Goal: Task Accomplishment & Management: Use online tool/utility

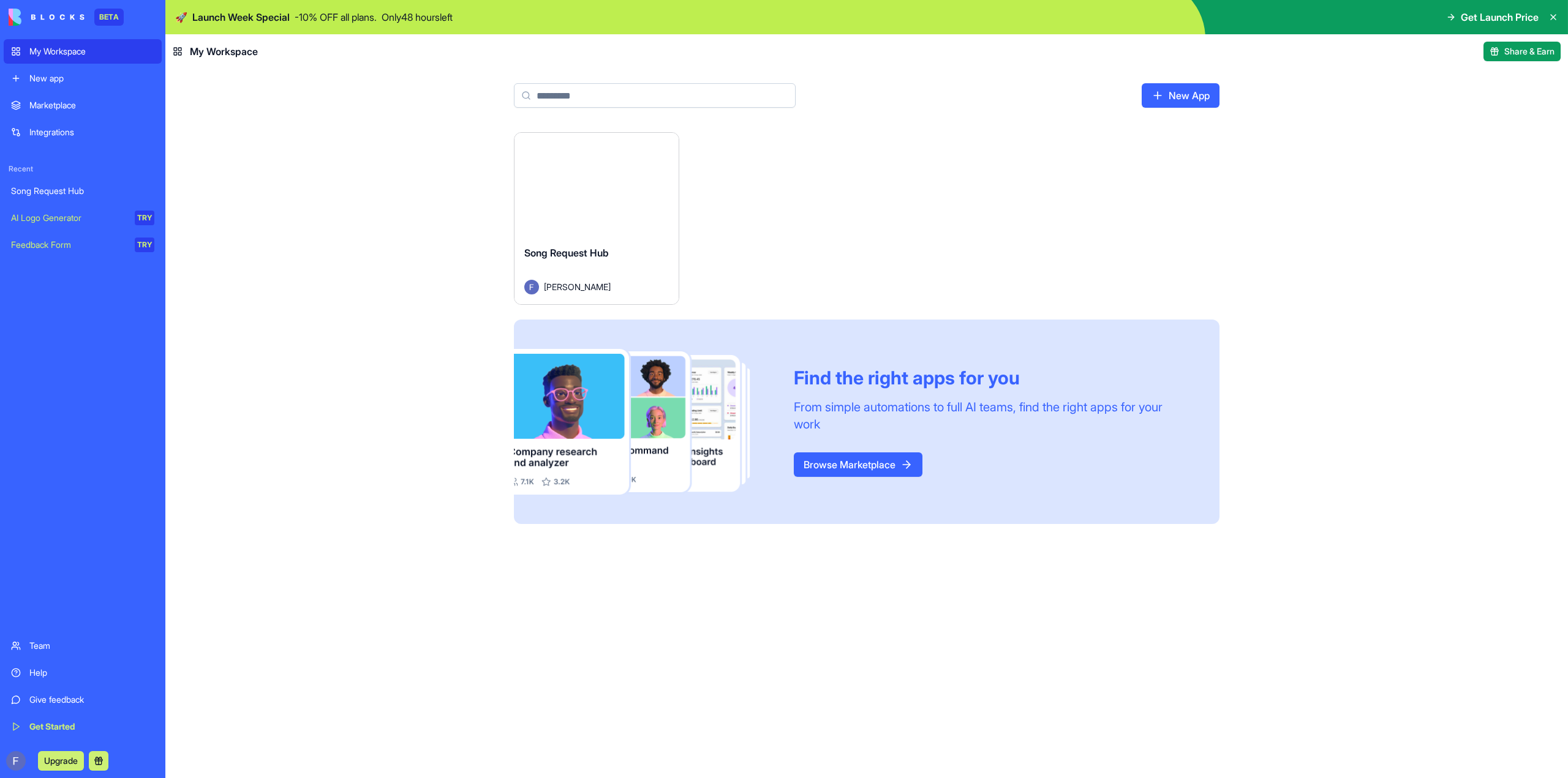
click at [551, 197] on button "Launch" at bounding box center [597, 184] width 92 height 24
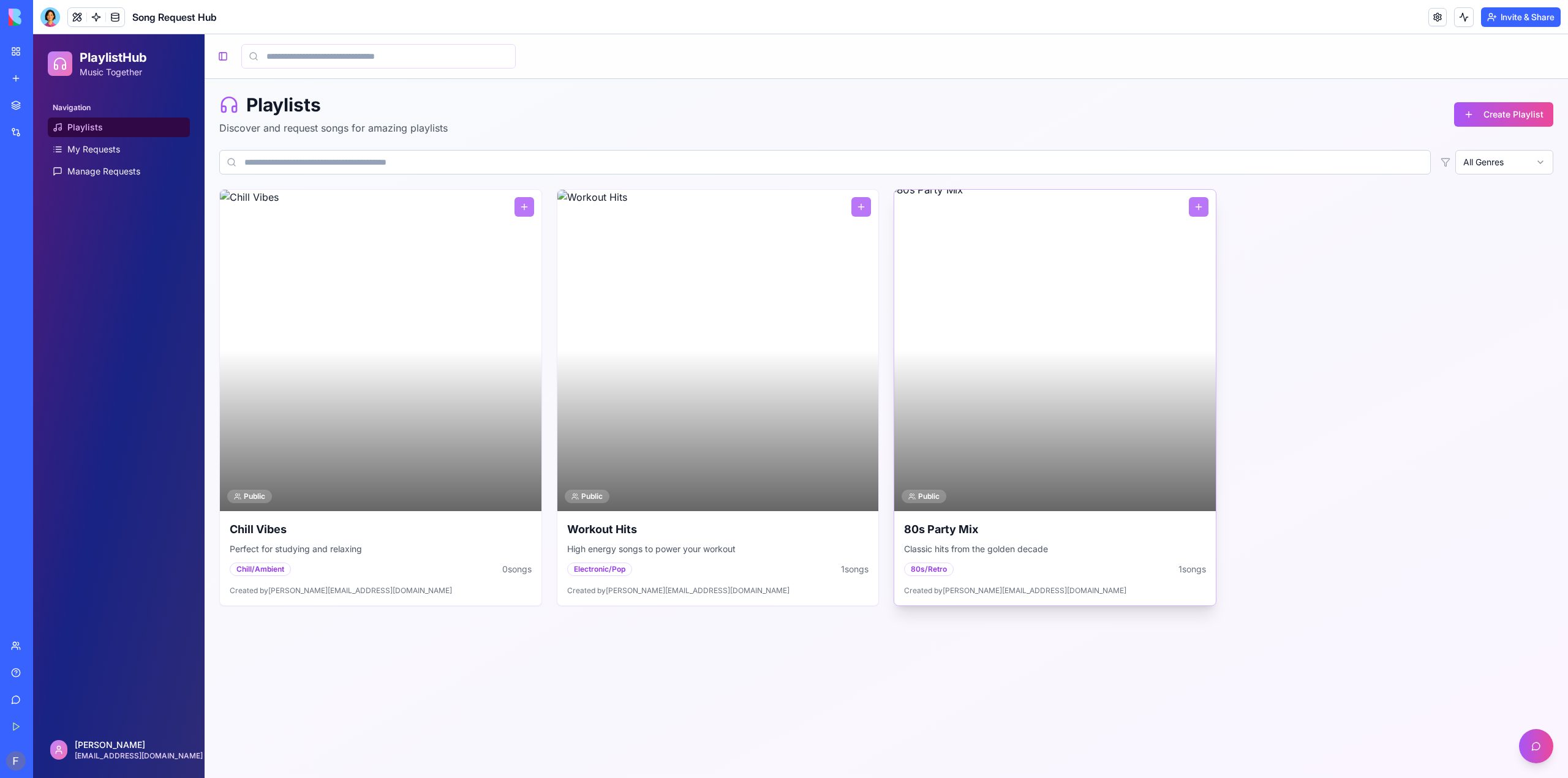
click at [1070, 374] on div at bounding box center [1055, 350] width 322 height 322
click at [1197, 210] on button at bounding box center [1198, 206] width 19 height 19
click at [1111, 287] on div at bounding box center [1055, 350] width 322 height 322
click at [1203, 207] on button at bounding box center [1198, 206] width 19 height 19
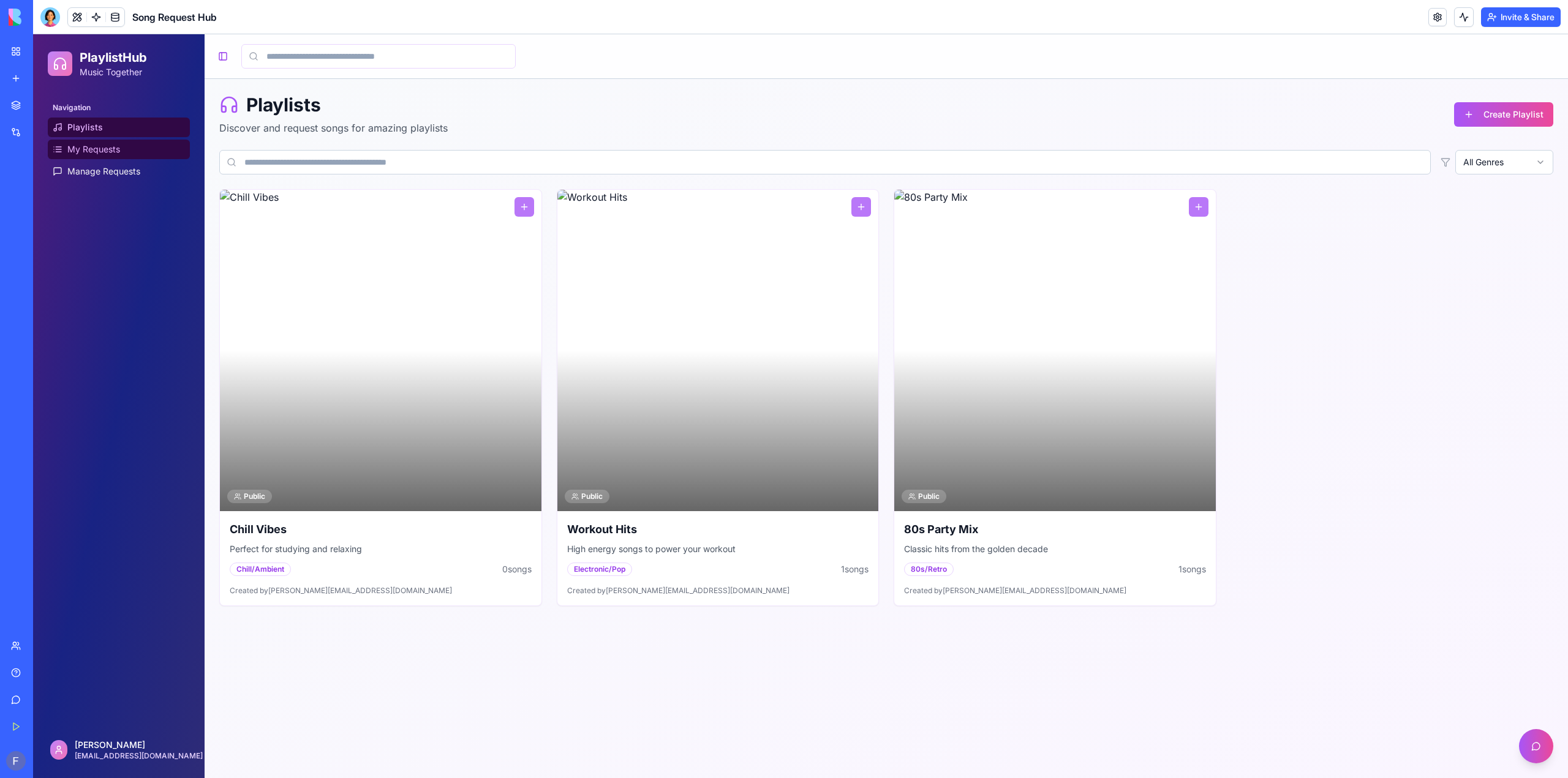
click at [88, 152] on span "My Requests" at bounding box center [93, 149] width 53 height 12
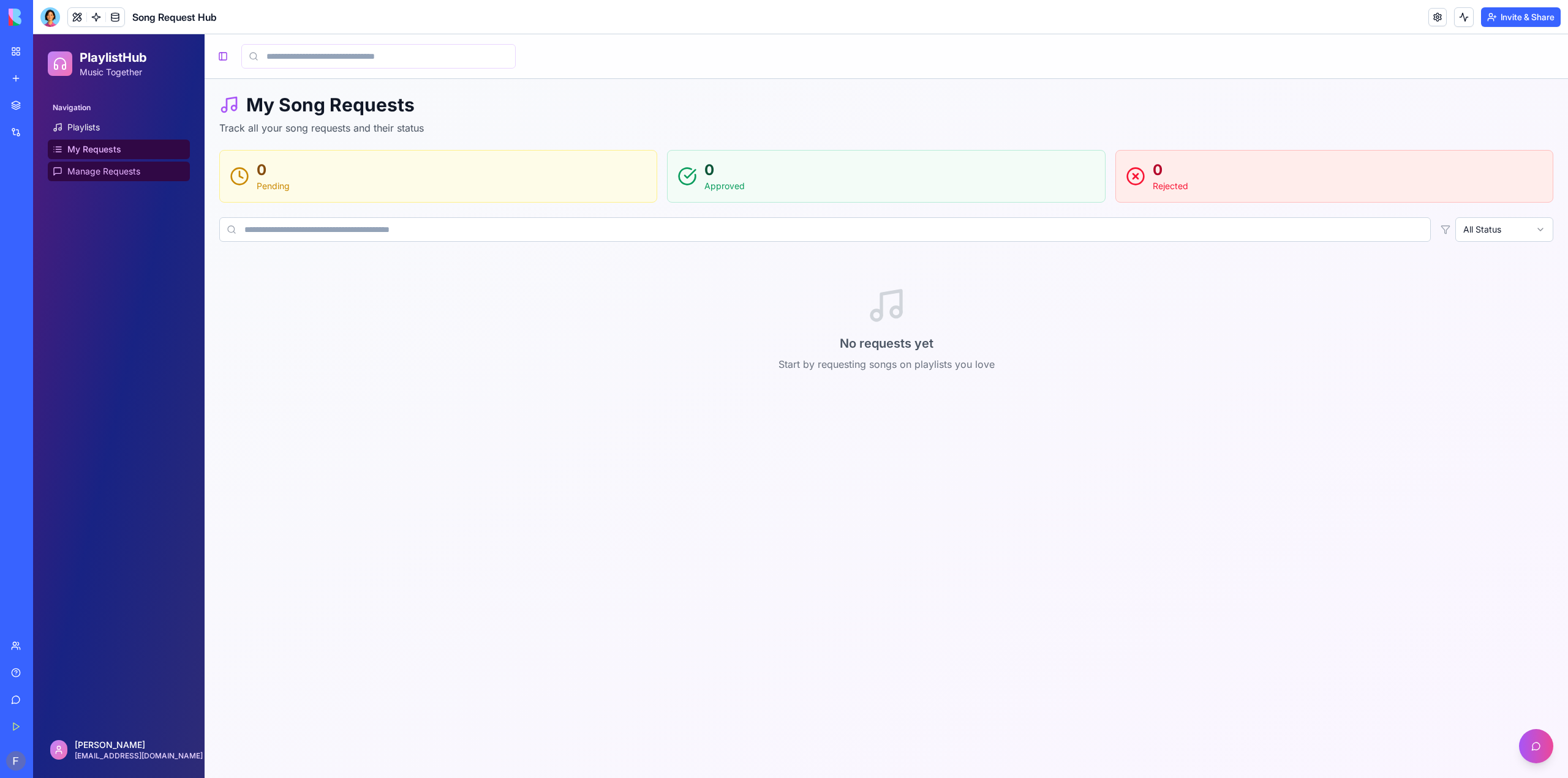
click at [91, 167] on span "Manage Requests" at bounding box center [103, 172] width 73 height 12
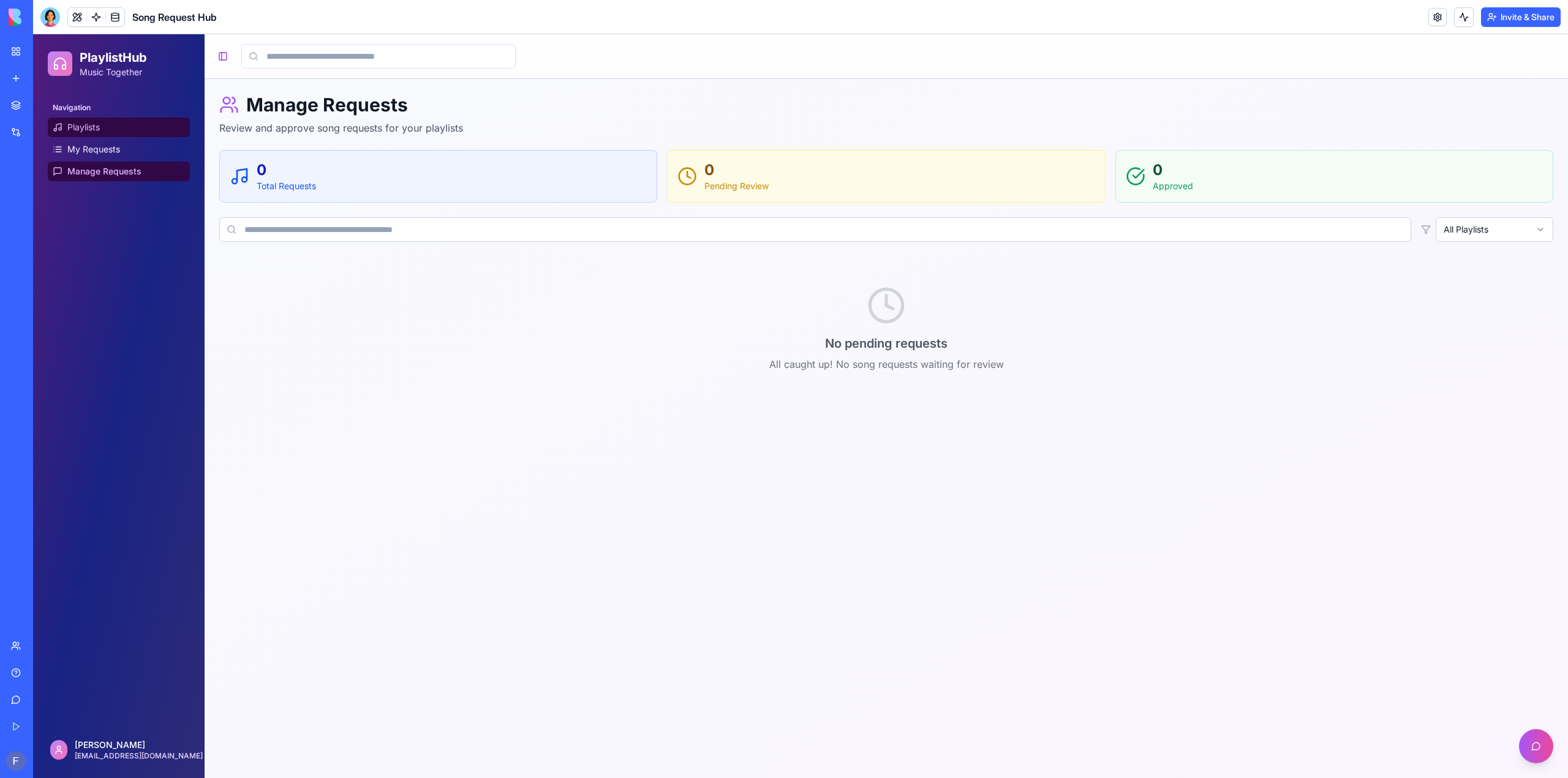
click at [77, 128] on span "Playlists" at bounding box center [83, 127] width 32 height 12
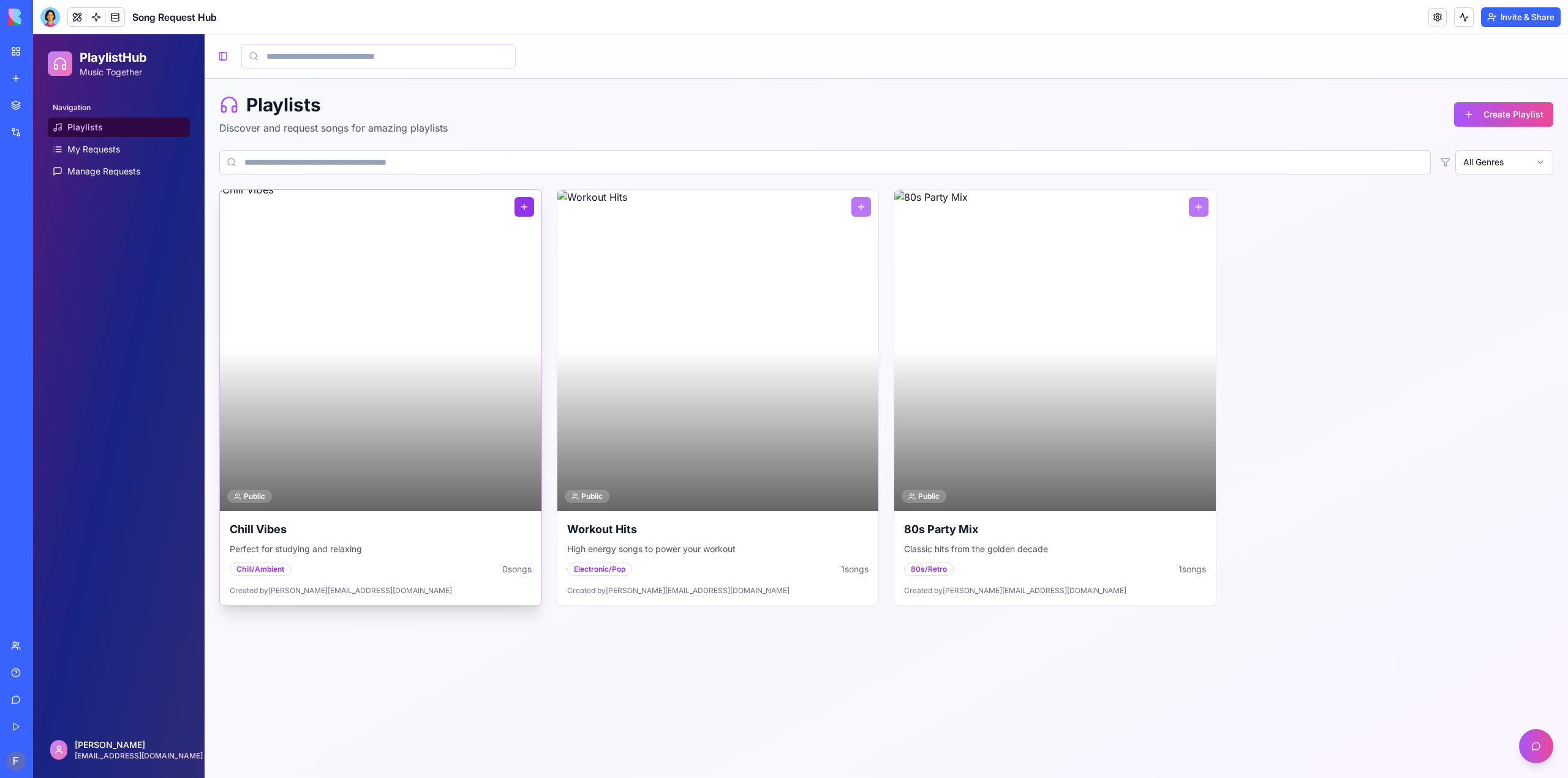
click at [523, 202] on button at bounding box center [524, 206] width 19 height 19
click at [319, 162] on input at bounding box center [824, 162] width 1211 height 24
click at [1549, 163] on html "PlaylistHub Music Together Navigation Playlists My Requests Manage Requests [PE…" at bounding box center [800, 406] width 1534 height 744
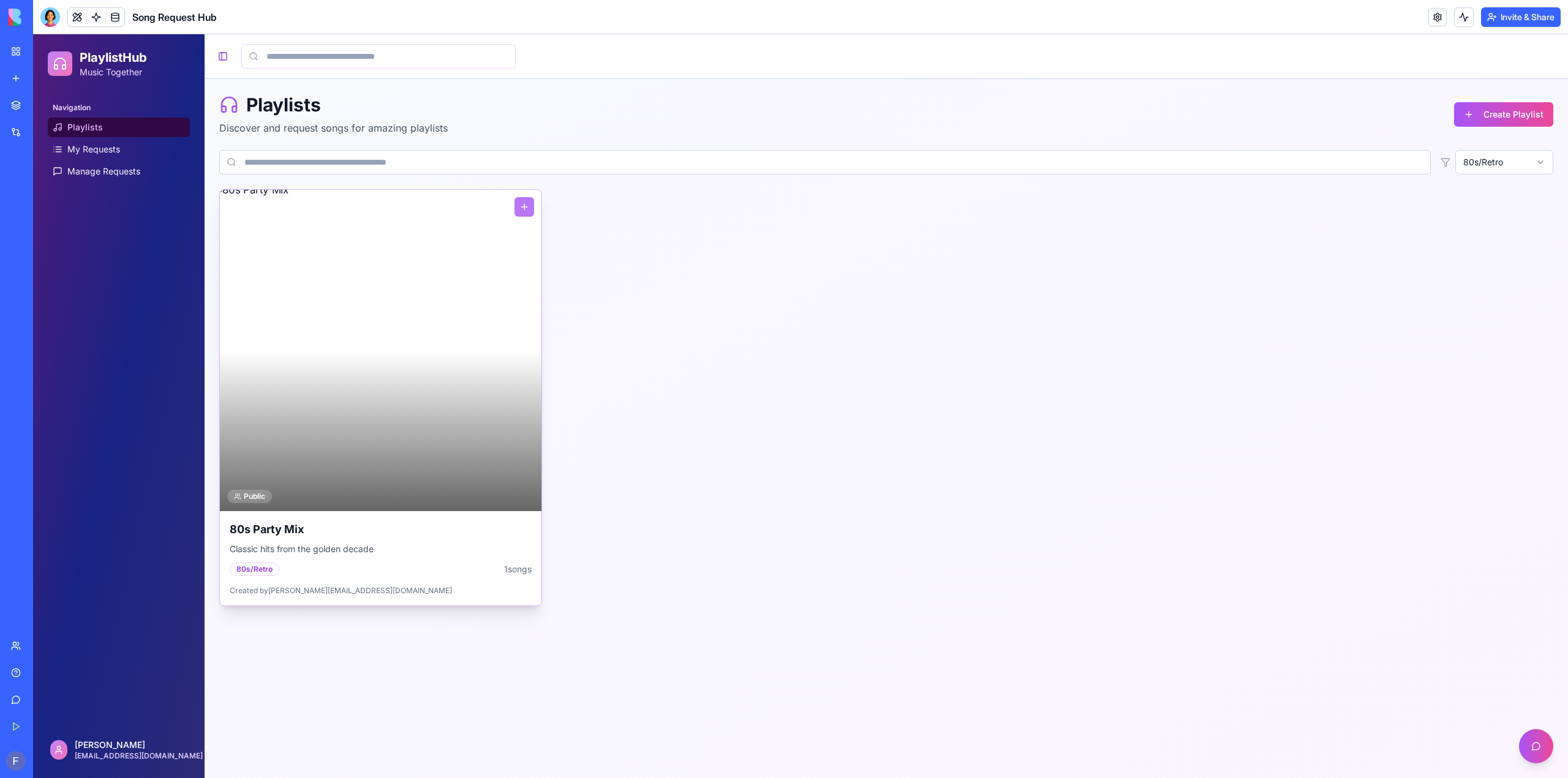
click at [454, 384] on div at bounding box center [380, 350] width 322 height 322
click at [375, 373] on div at bounding box center [380, 350] width 322 height 322
click at [518, 205] on button at bounding box center [524, 206] width 19 height 19
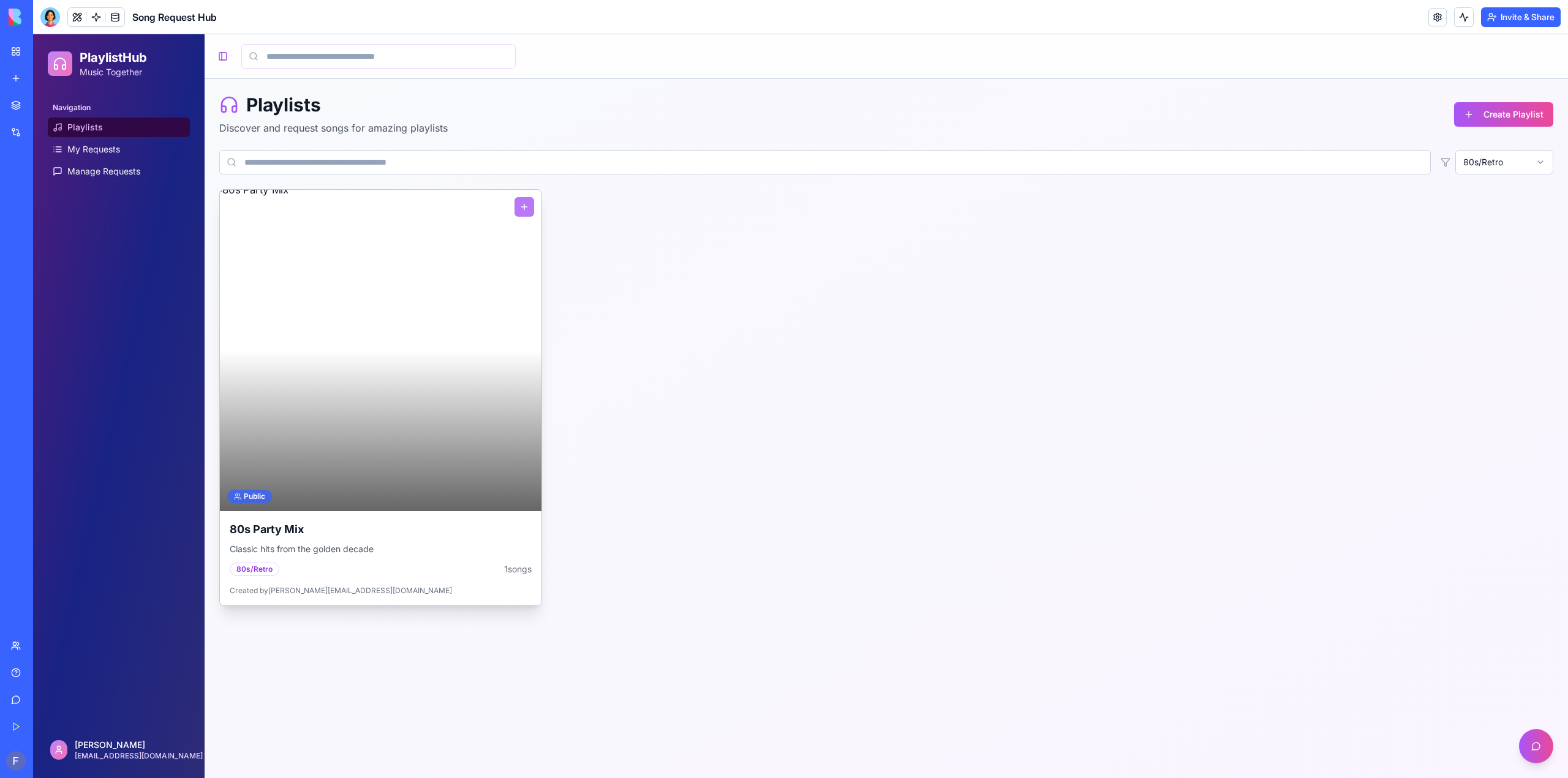
click at [259, 493] on div "Public" at bounding box center [250, 496] width 45 height 14
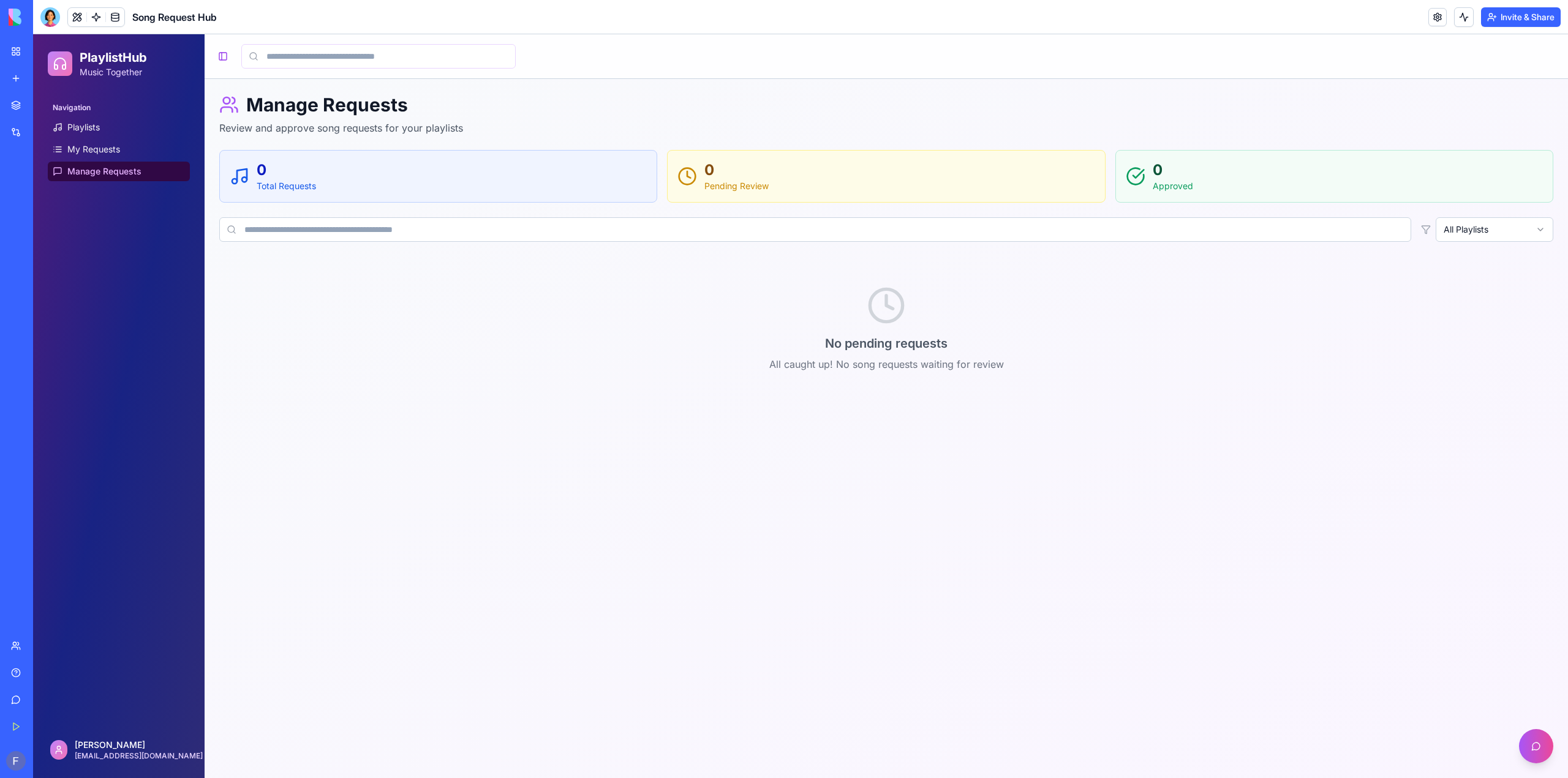
click at [324, 233] on input at bounding box center [814, 229] width 1192 height 24
type input "*"
click at [96, 152] on span "My Requests" at bounding box center [93, 149] width 53 height 12
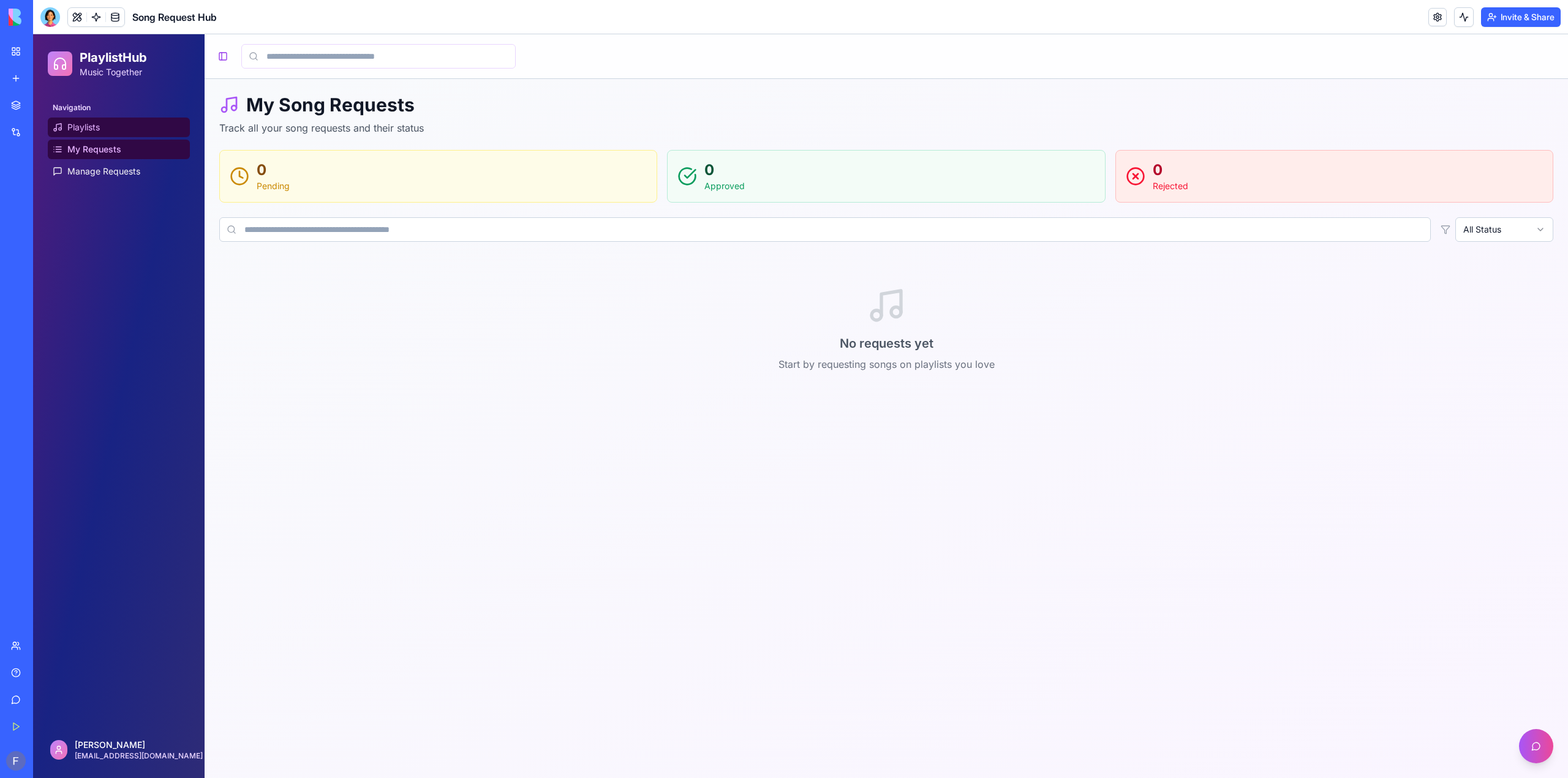
click at [89, 130] on span "Playlists" at bounding box center [83, 127] width 32 height 12
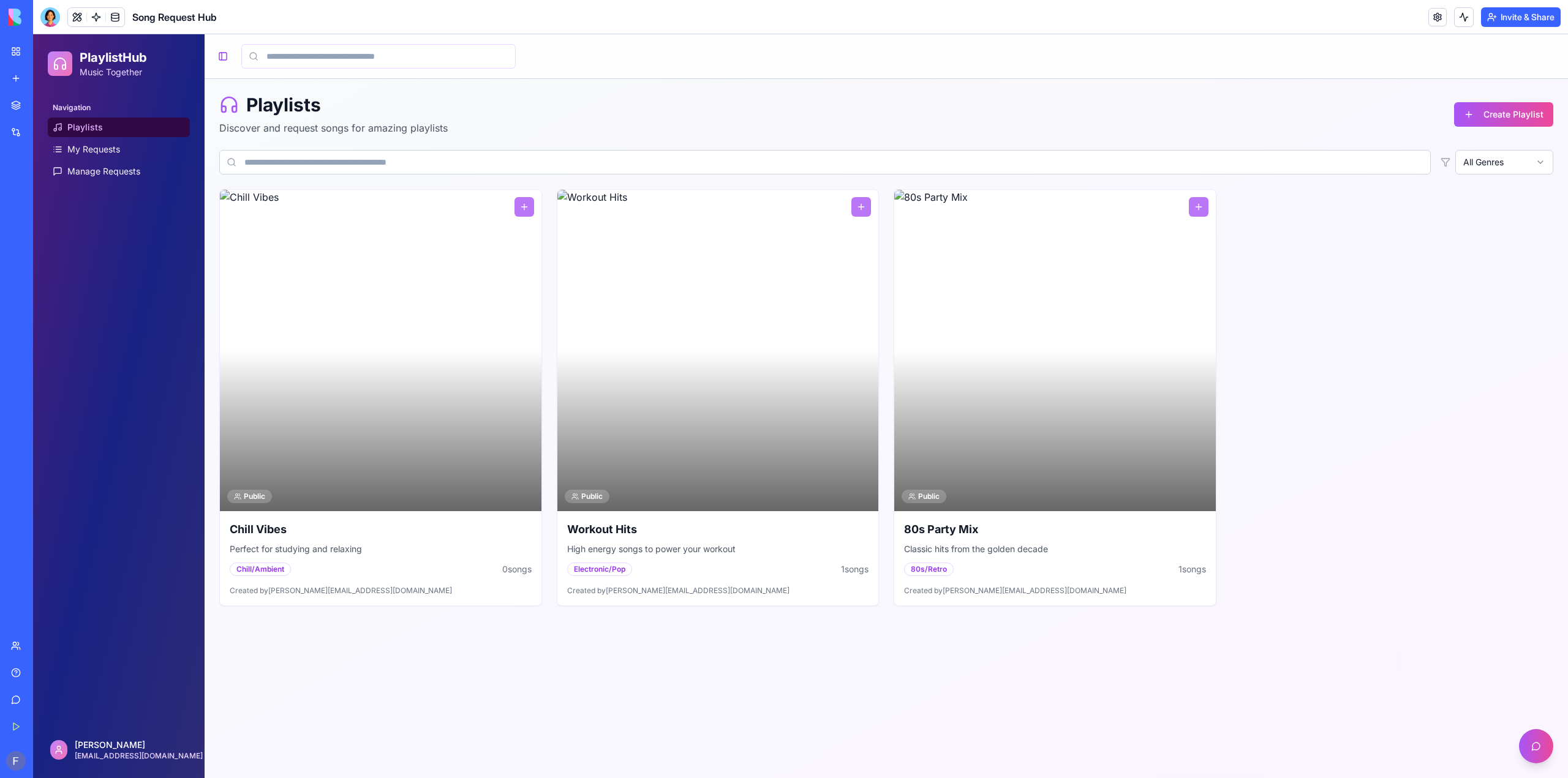
click at [350, 159] on input at bounding box center [824, 162] width 1211 height 24
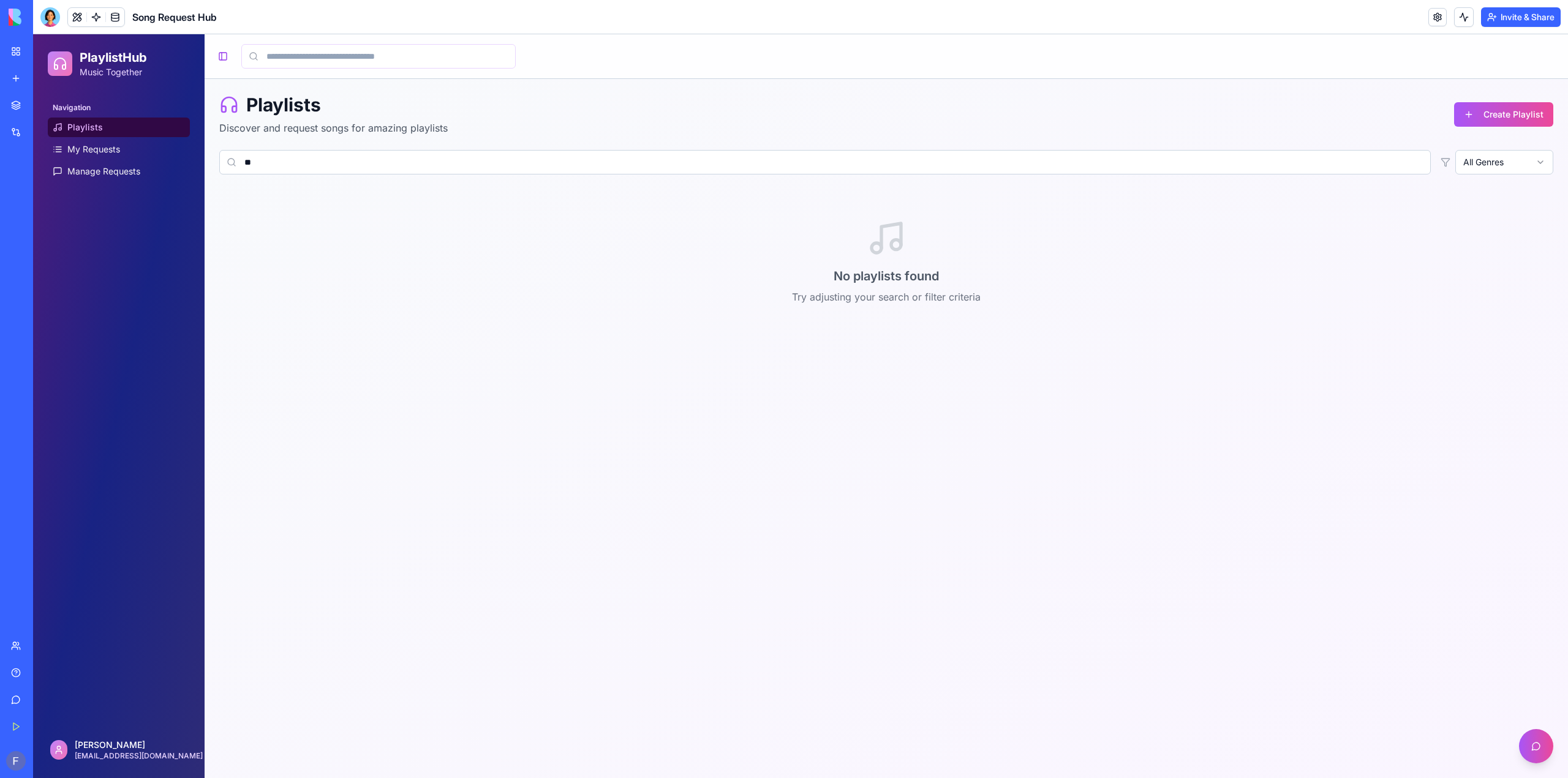
type input "*"
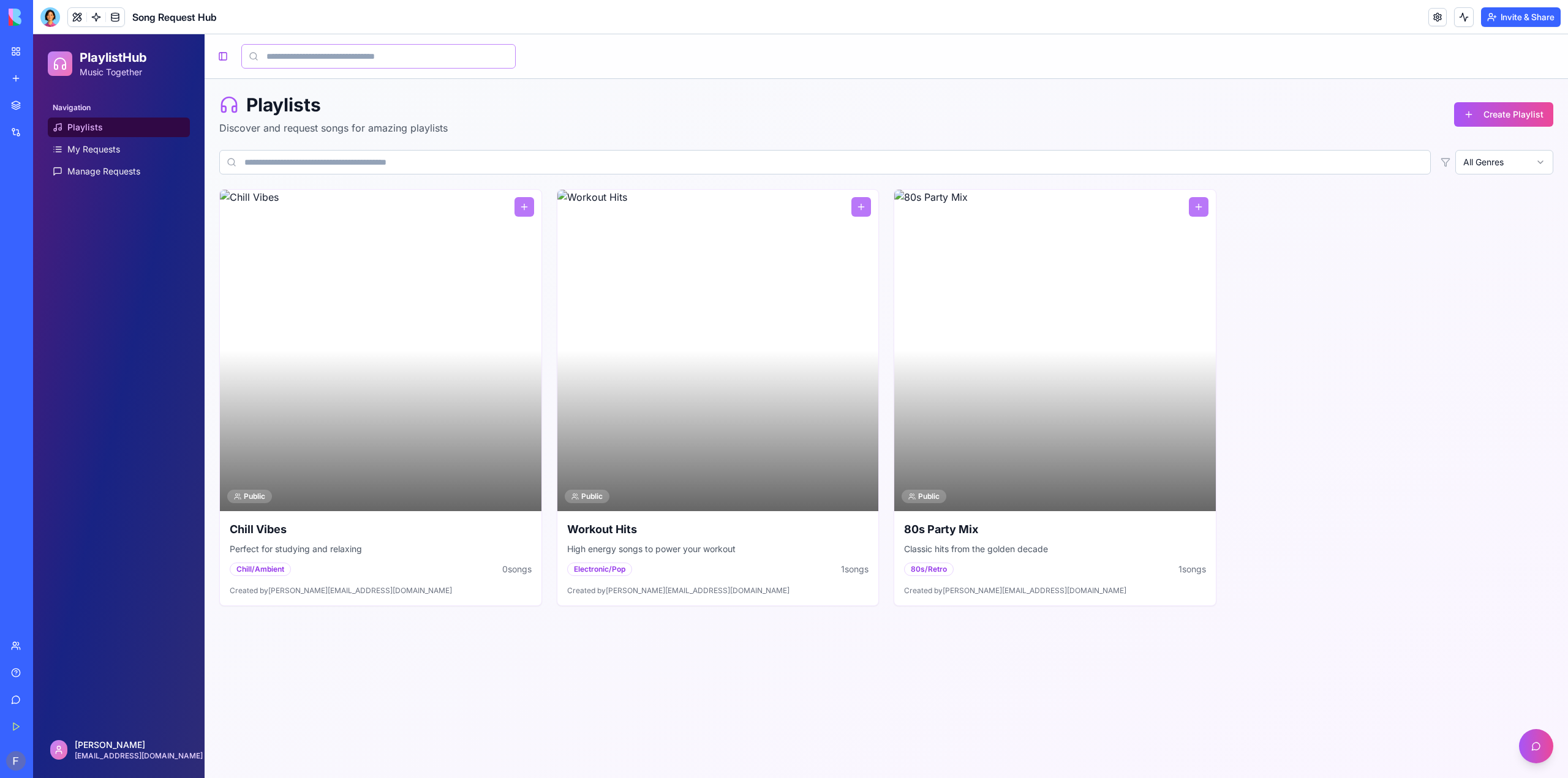
click at [319, 50] on input at bounding box center [378, 56] width 274 height 24
type input "****"
click at [1482, 114] on button "Create Playlist" at bounding box center [1503, 114] width 99 height 24
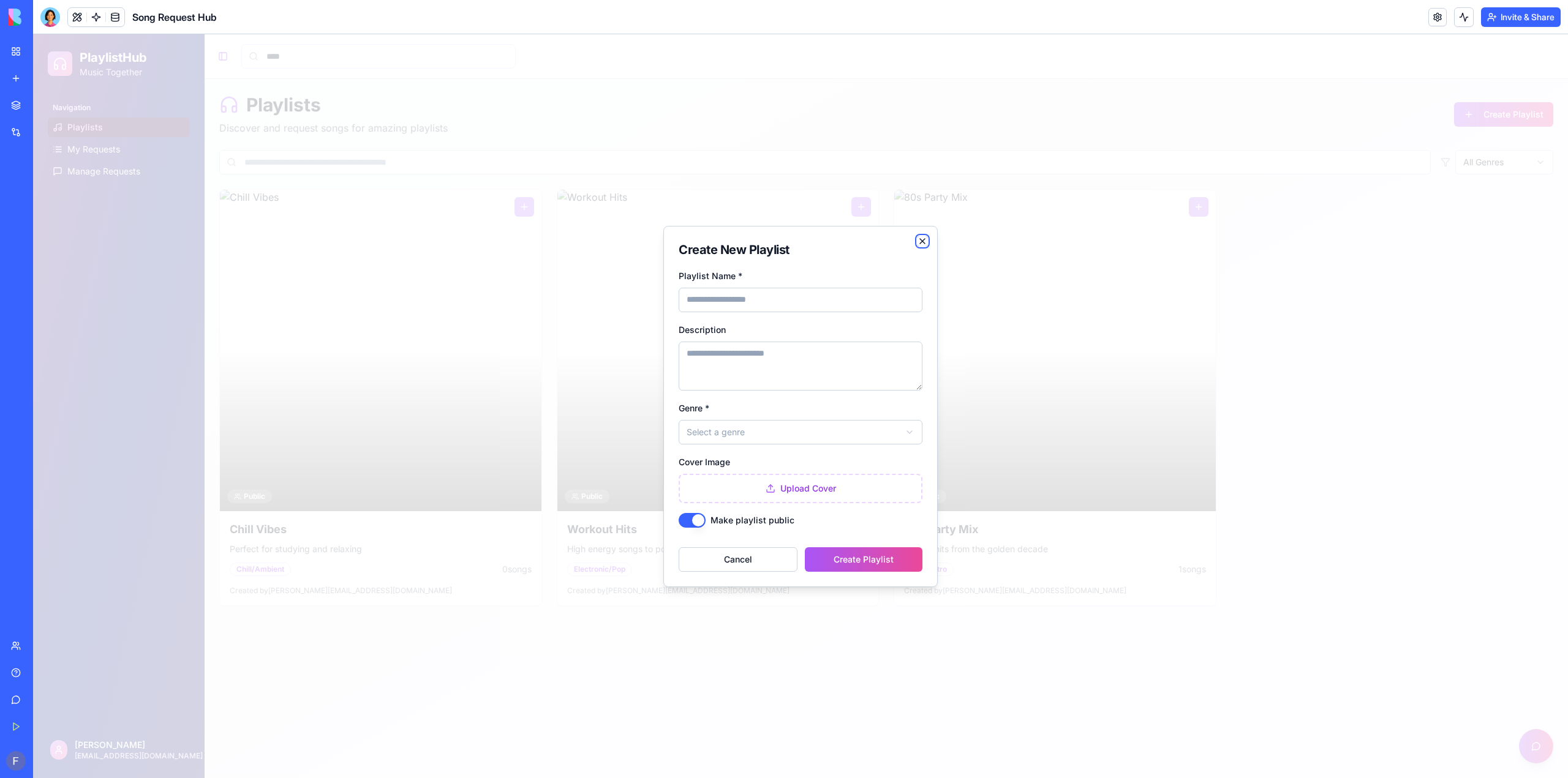
click at [923, 238] on icon "button" at bounding box center [922, 241] width 10 height 10
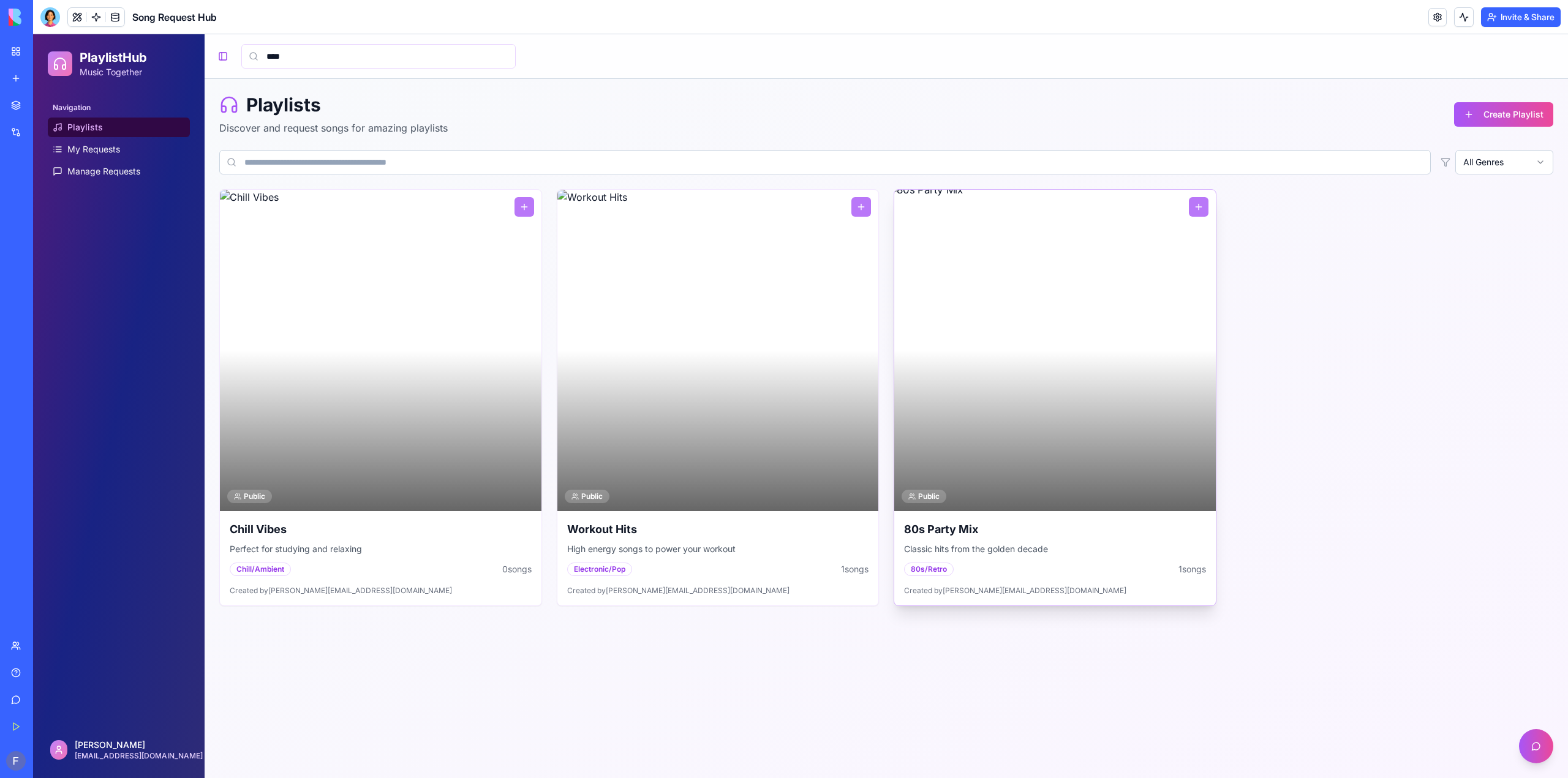
click at [1149, 290] on div at bounding box center [1055, 350] width 322 height 322
click at [86, 19] on button at bounding box center [77, 17] width 19 height 19
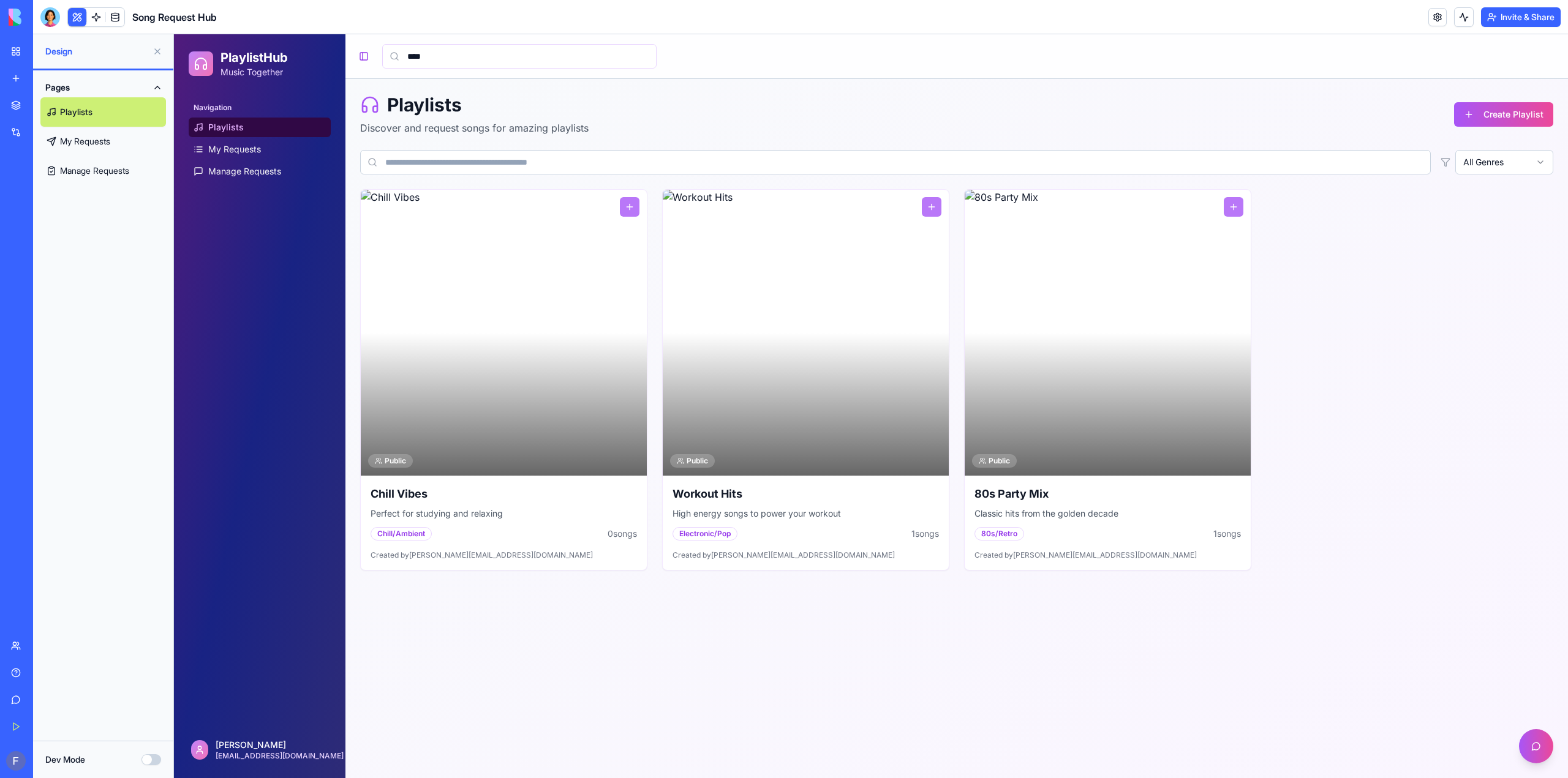
click at [113, 156] on link "My Requests" at bounding box center [103, 141] width 126 height 29
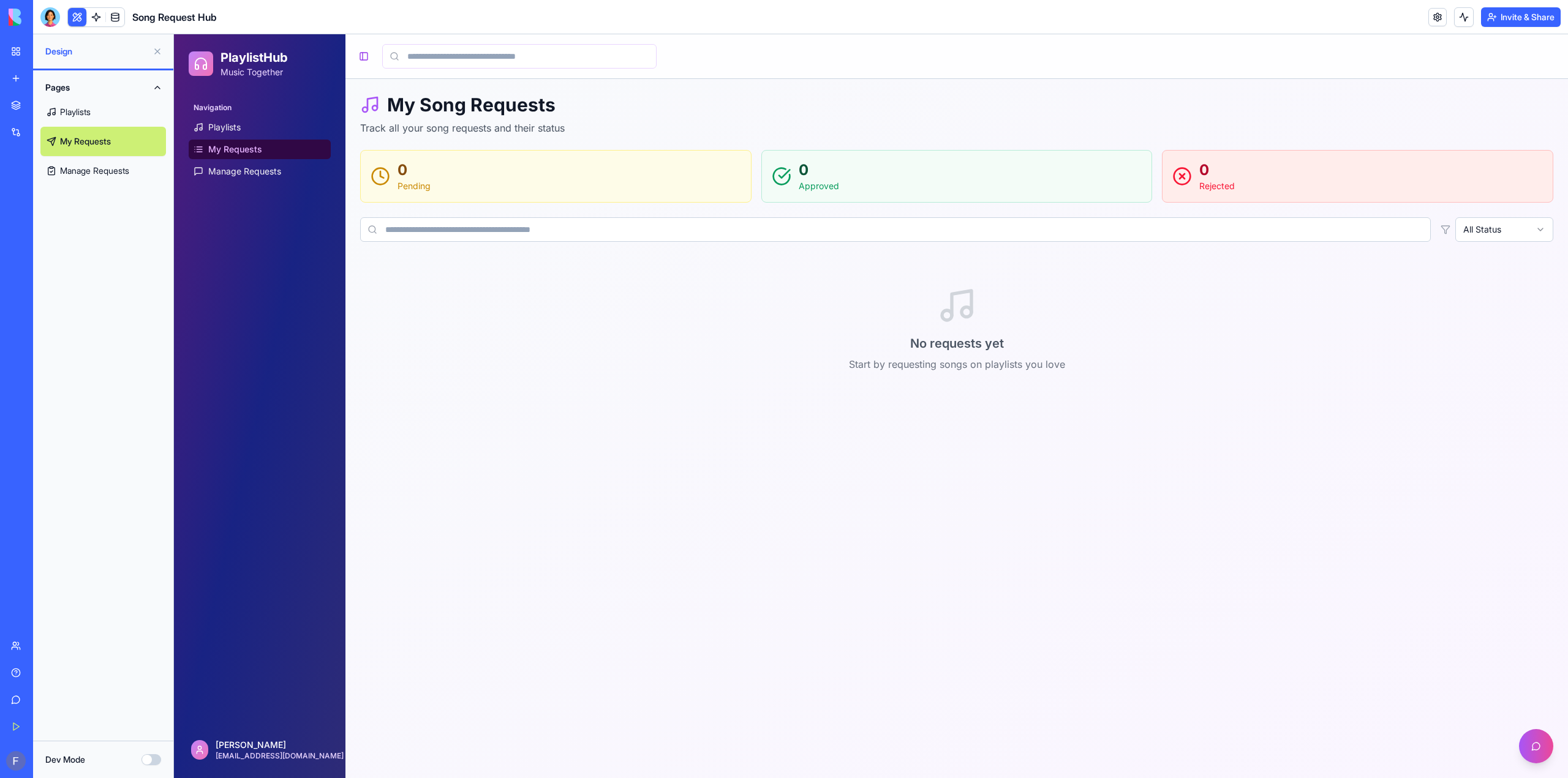
click at [113, 185] on link "Manage Requests" at bounding box center [103, 170] width 126 height 29
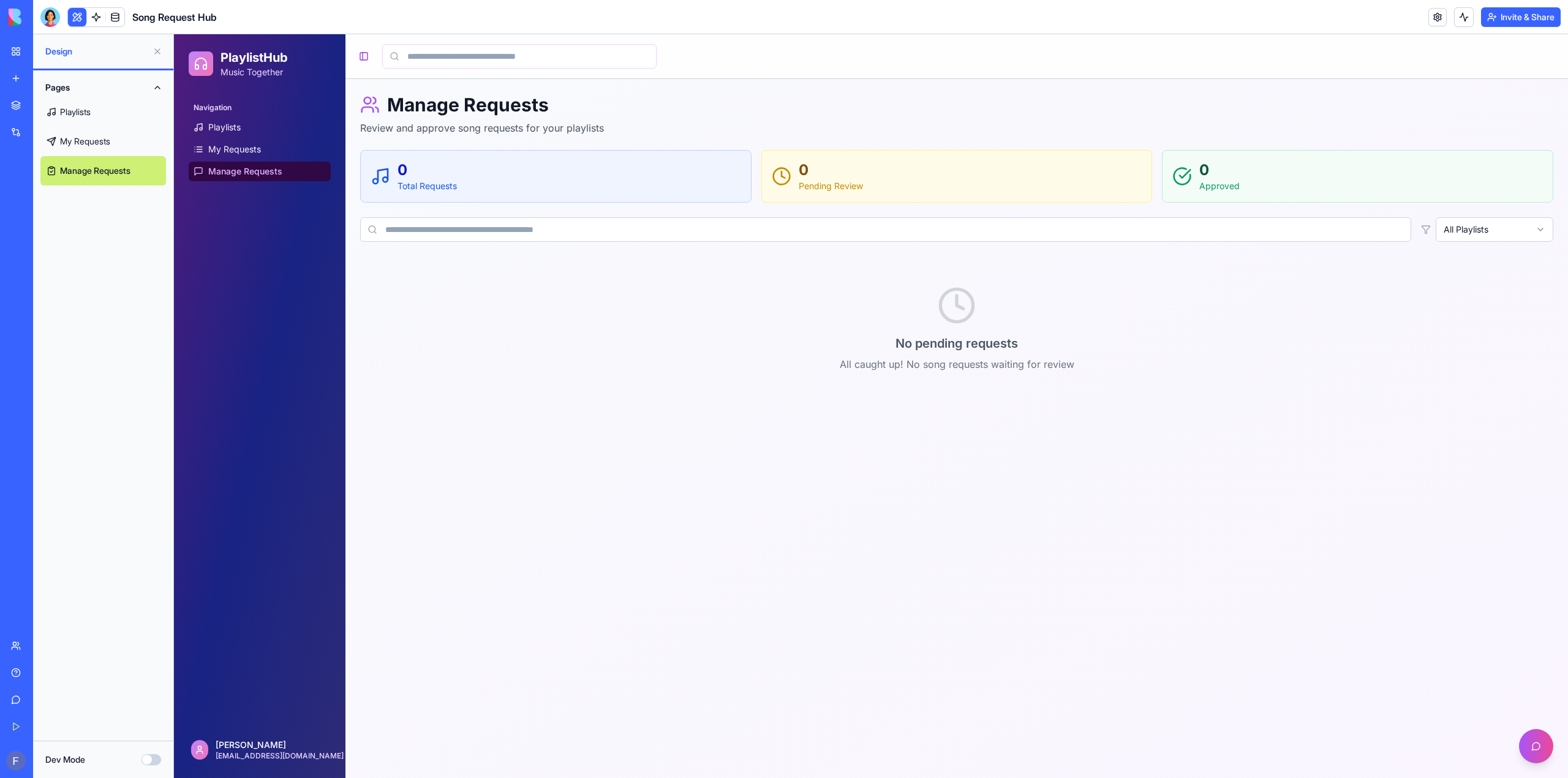
click at [100, 127] on link "Playlists" at bounding box center [103, 111] width 126 height 29
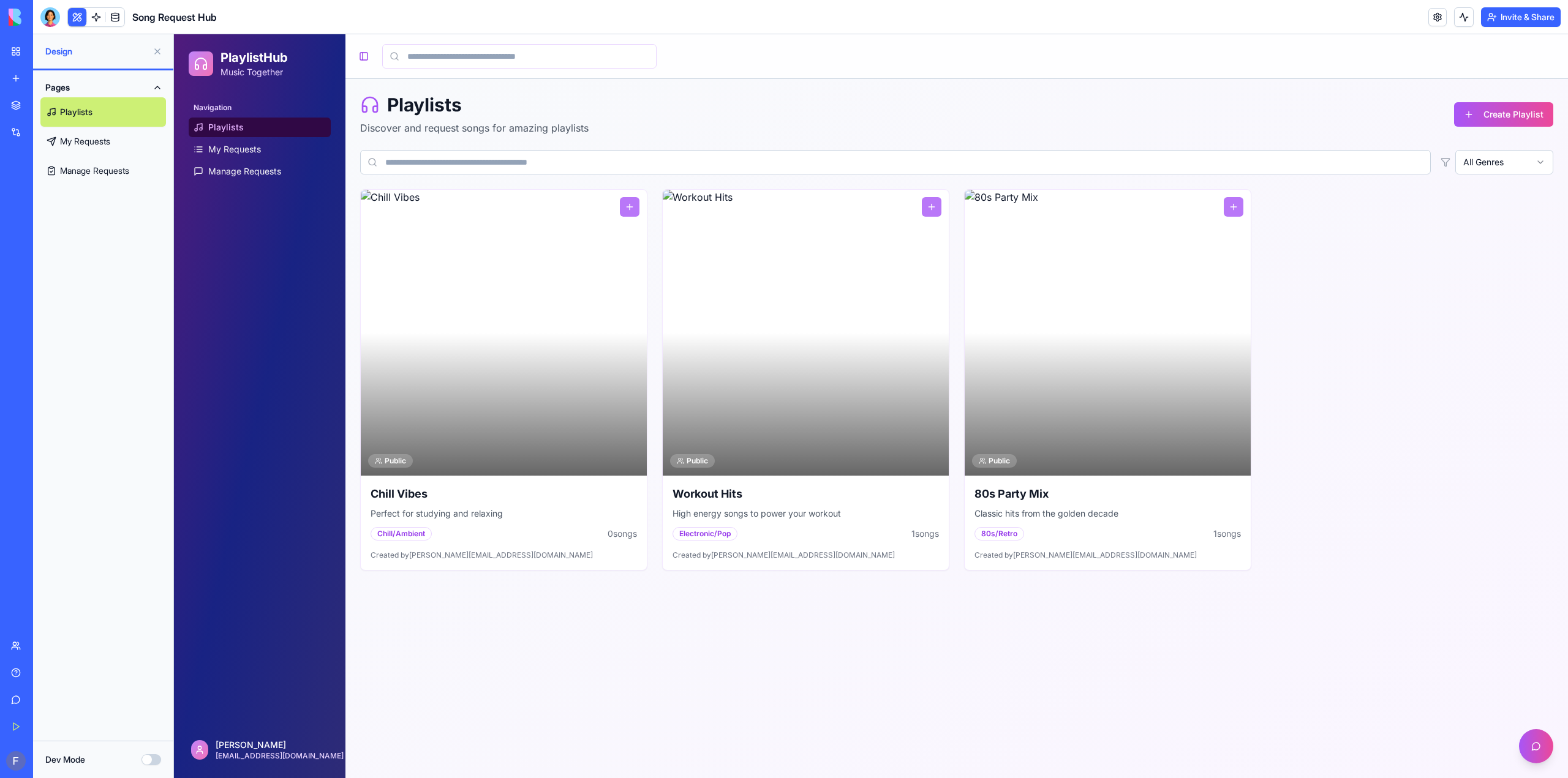
click at [142, 754] on button "Dev Mode" at bounding box center [151, 760] width 19 height 11
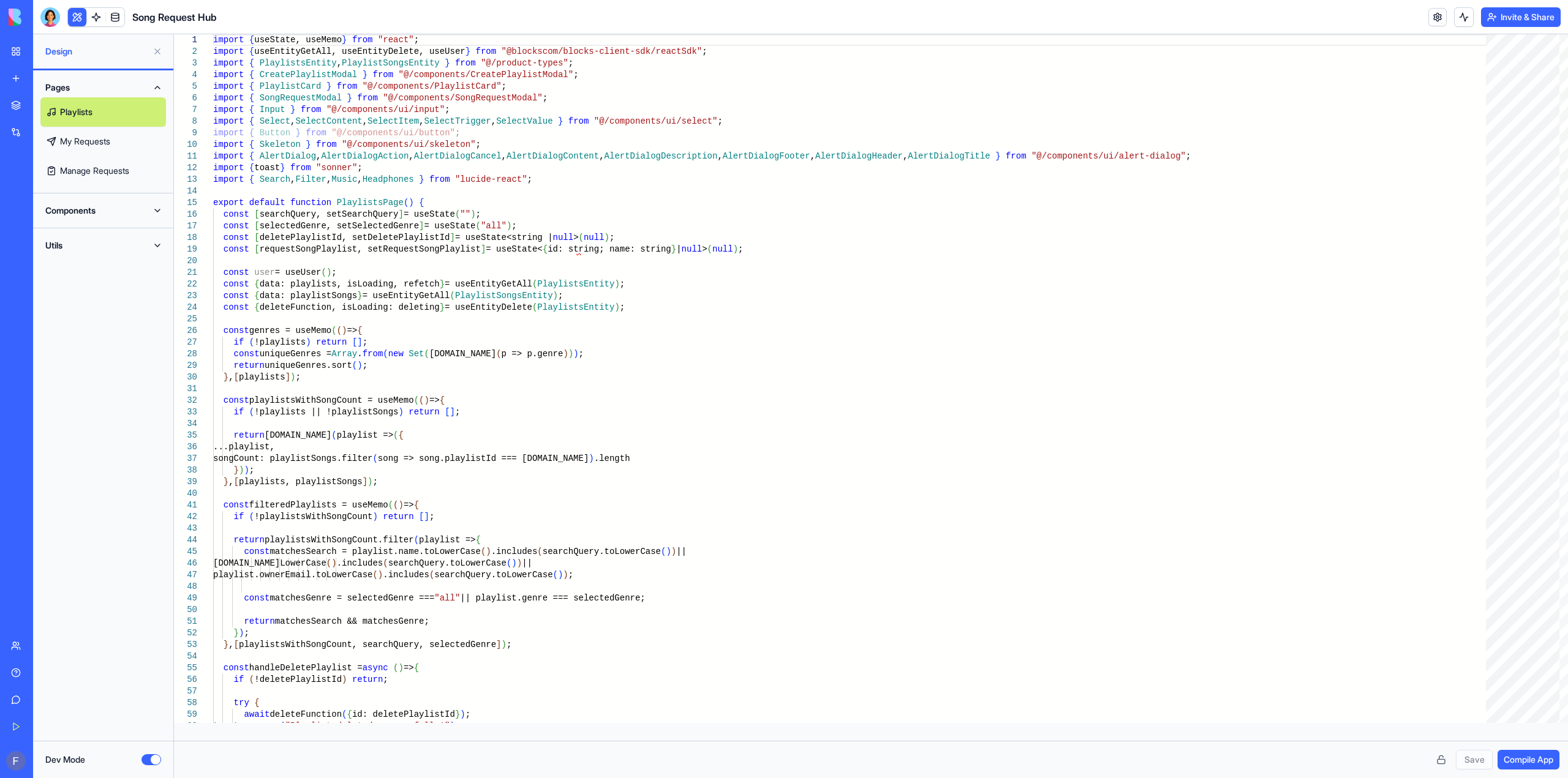
click at [147, 754] on button "Dev Mode" at bounding box center [151, 760] width 19 height 11
